Goal: Find specific page/section: Find specific page/section

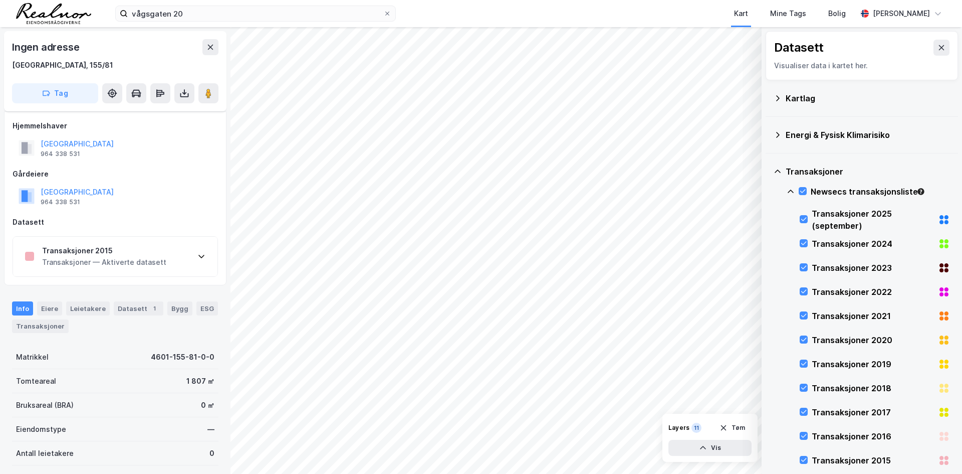
scroll to position [60, 0]
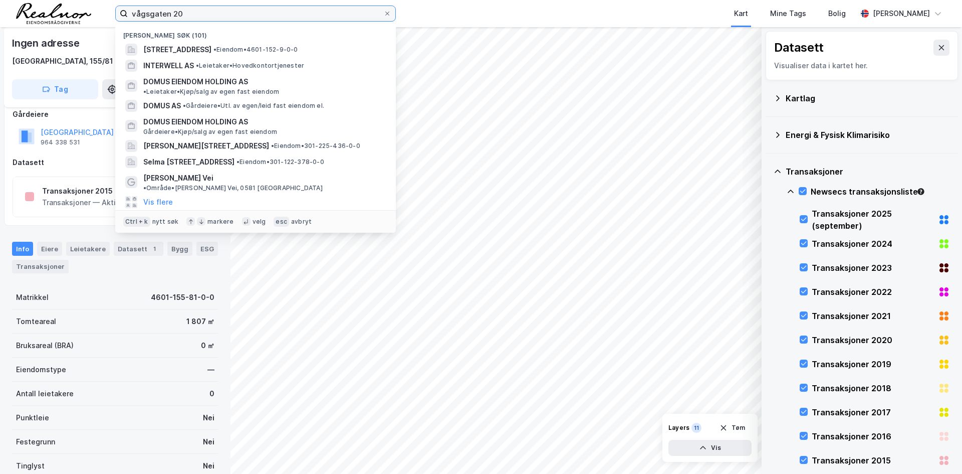
drag, startPoint x: 208, startPoint y: 13, endPoint x: 133, endPoint y: 9, distance: 75.3
click at [133, 9] on input "vågsgaten 20" at bounding box center [256, 13] width 256 height 15
click at [188, 13] on input "vågsgaten 20" at bounding box center [256, 13] width 256 height 15
drag, startPoint x: 188, startPoint y: 13, endPoint x: 120, endPoint y: 7, distance: 68.4
click at [120, 7] on label "vågsgaten 20" at bounding box center [255, 14] width 281 height 16
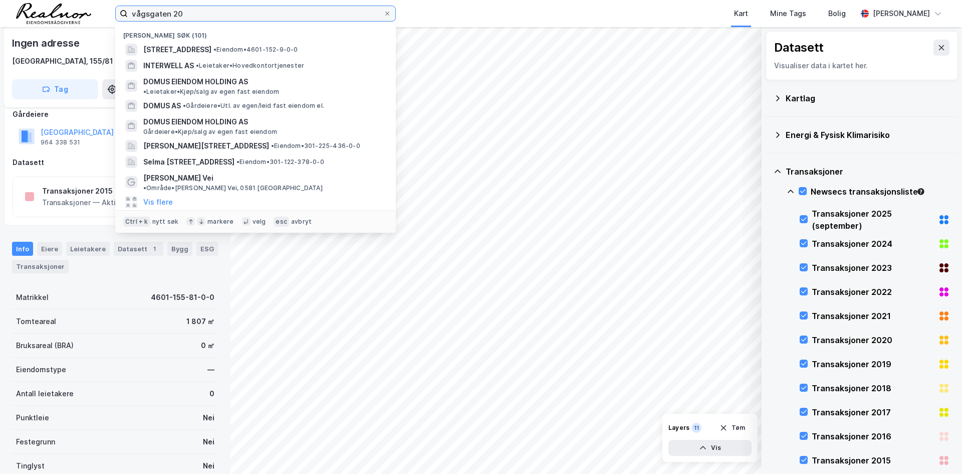
click at [128, 7] on input "vågsgaten 20" at bounding box center [256, 13] width 256 height 15
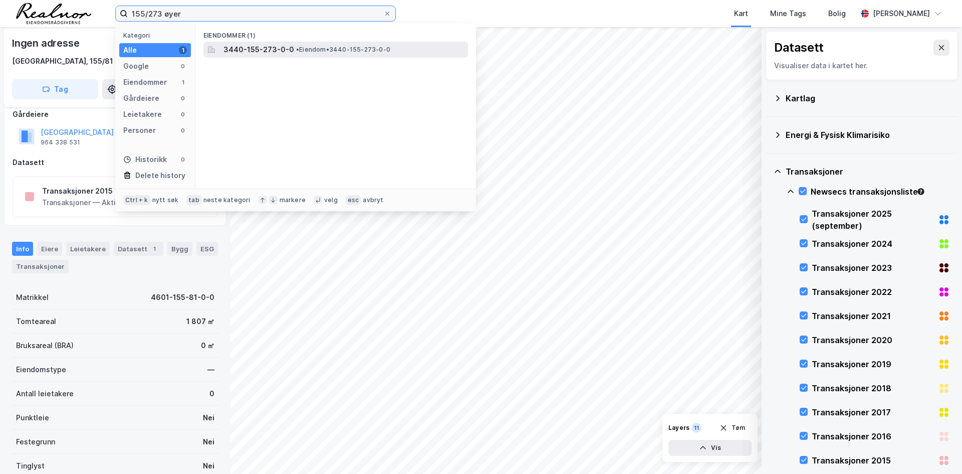
type input "155/273 øyer"
click at [278, 46] on span "3440-155-273-0-0" at bounding box center [259, 50] width 71 height 12
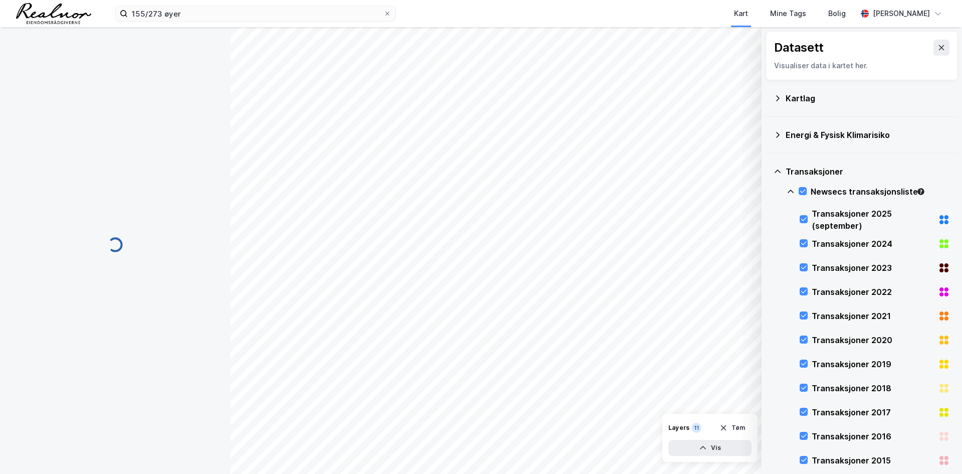
scroll to position [60, 0]
